Goal: Check status: Check status

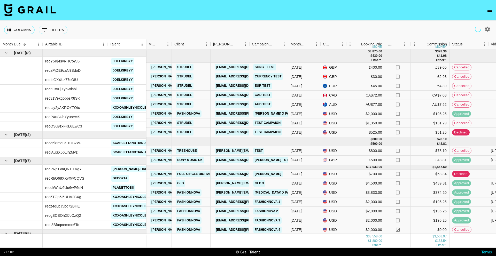
click at [487, 13] on icon "open drawer" at bounding box center [490, 10] width 6 height 6
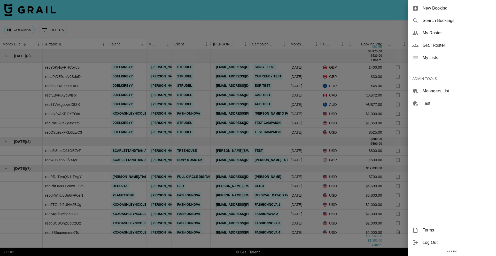
click at [450, 18] on span "Search Bookings" at bounding box center [457, 21] width 69 height 6
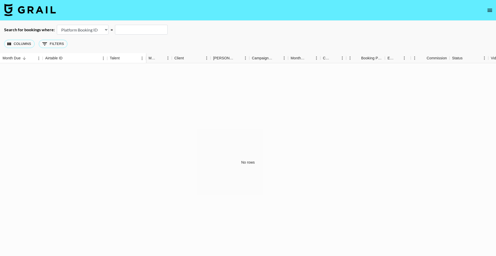
click at [83, 33] on select "Airtable Booking ID Platform Booking ID Platform Campaign ID" at bounding box center [83, 30] width 52 height 10
select select "airtableId"
click at [57, 25] on select "Airtable Booking ID Platform Booking ID Platform Campaign ID" at bounding box center [83, 30] width 52 height 10
click at [128, 28] on input "text" at bounding box center [141, 30] width 53 height 10
paste input "recTn4sQgV9DqznaK"
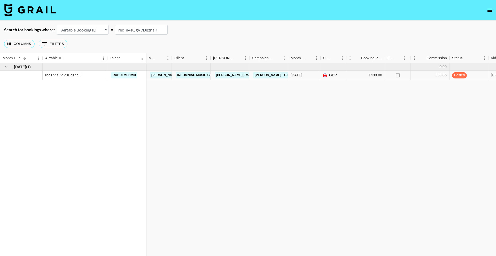
type input "recTn4sQgV9DqznaK"
click at [188, 75] on link "Insomniac Music Group" at bounding box center [198, 75] width 44 height 6
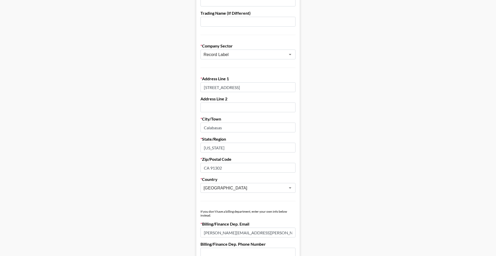
scroll to position [87, 0]
click at [206, 168] on input "CA 91302" at bounding box center [247, 168] width 95 height 10
type input "91302"
click at [323, 166] on main "Send New Client Form to Client Copy Link to Client Form Company Name Insomniac …" at bounding box center [248, 213] width 488 height 543
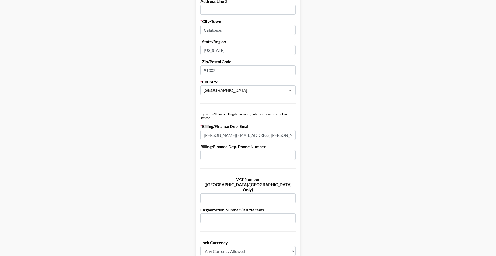
scroll to position [334, 0]
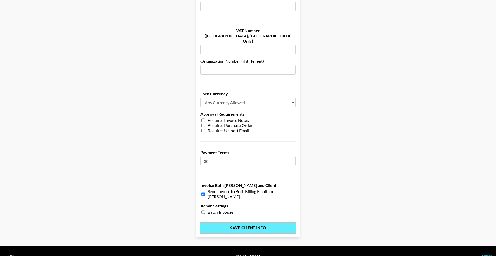
click at [237, 223] on input "Save Client Info" at bounding box center [247, 228] width 95 height 10
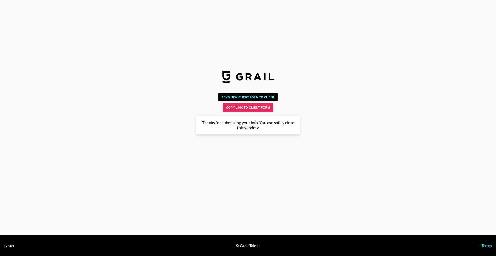
scroll to position [0, 0]
